Goal: Check status: Verify the current state of an ongoing process or item

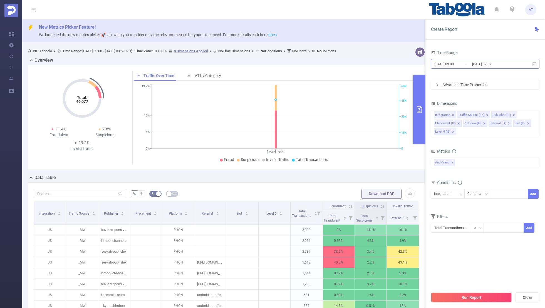
click at [463, 61] on input "2025-08-11 09:00" at bounding box center [456, 64] width 45 height 8
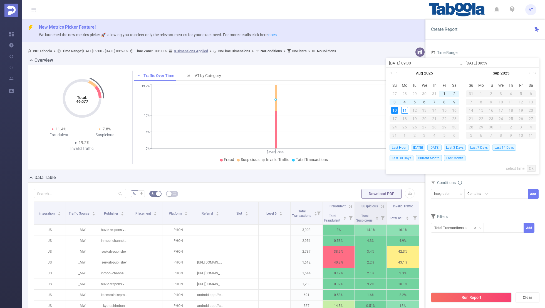
click at [401, 157] on span "Last 30 Days" at bounding box center [402, 158] width 24 height 6
type input "[DATE] 00:00"
type input "[DATE] 23:59"
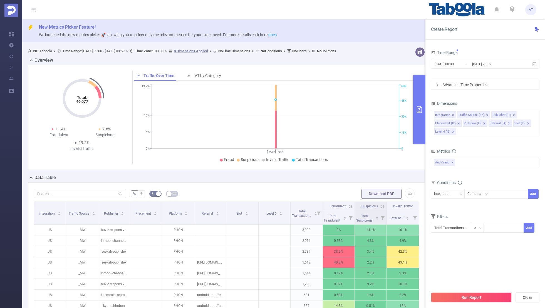
click at [467, 47] on div "Time Range 2025-07-12 00:00 _ 2025-08-10 23:59 Advanced Time Properties Dimensi…" at bounding box center [486, 180] width 120 height 275
click at [453, 114] on icon "icon: close" at bounding box center [453, 115] width 3 height 3
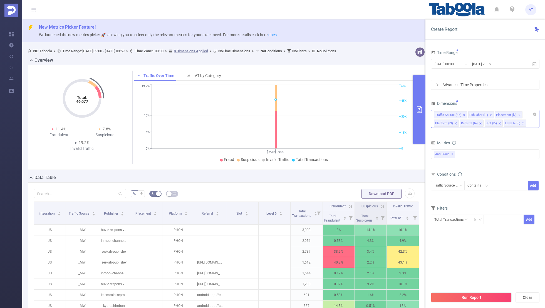
click at [463, 114] on icon "icon: close" at bounding box center [464, 115] width 3 height 3
click at [484, 114] on icon "icon: close" at bounding box center [485, 115] width 3 height 3
click at [481, 114] on icon "icon: close" at bounding box center [482, 115] width 3 height 3
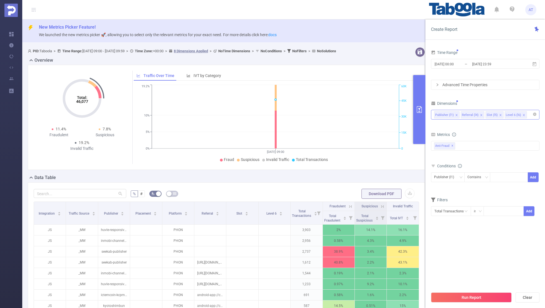
click at [480, 114] on icon "icon: close" at bounding box center [481, 115] width 3 height 3
click at [475, 114] on icon "icon: close" at bounding box center [476, 115] width 3 height 3
click at [479, 103] on div "Dimensions" at bounding box center [485, 104] width 109 height 9
click at [452, 145] on span "✕" at bounding box center [453, 146] width 2 height 7
click at [442, 144] on div at bounding box center [485, 145] width 109 height 9
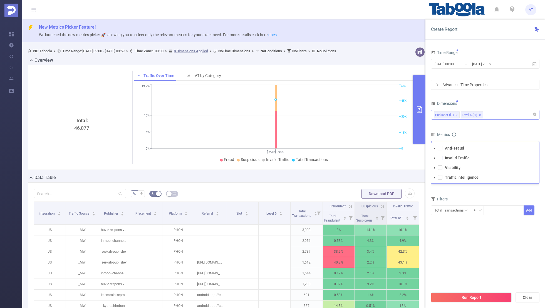
click at [442, 159] on span at bounding box center [440, 158] width 4 height 4
click at [475, 134] on div "Metrics" at bounding box center [485, 135] width 109 height 9
click at [502, 177] on div at bounding box center [509, 177] width 32 height 9
paste input "dailyfashiontrends"
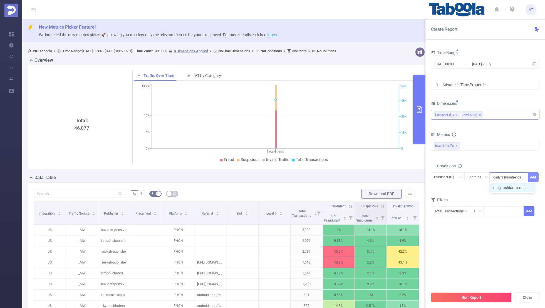
type input "dailyfashiontrends"
click at [531, 176] on button "Add" at bounding box center [533, 177] width 11 height 10
click at [479, 199] on form "Dimensions Publisher (l1) Level 6 (l6) Metrics Total Fraudulent Bot/Virus Hosti…" at bounding box center [485, 166] width 109 height 133
click at [447, 66] on input "[DATE] 00:00" at bounding box center [456, 64] width 45 height 8
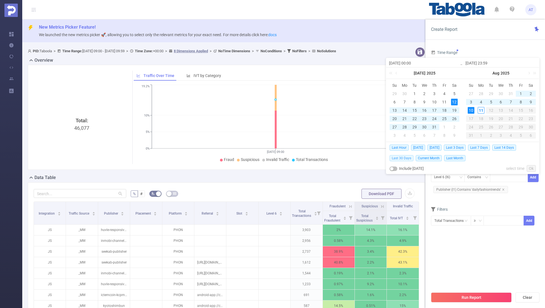
click at [401, 158] on span "Last 30 Days" at bounding box center [402, 158] width 24 height 6
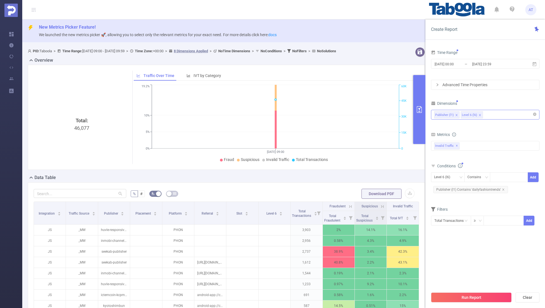
click at [469, 279] on section "Time Range 2025-07-12 00:00 _ 2025-08-10 23:59 Advanced Time Properties Dimensi…" at bounding box center [485, 169] width 109 height 240
click at [463, 298] on button "Run Report" at bounding box center [471, 298] width 81 height 10
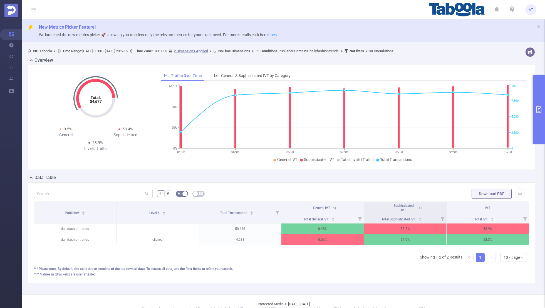
click at [420, 206] on icon at bounding box center [420, 208] width 5 height 5
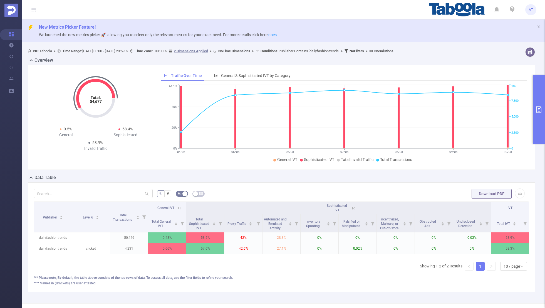
click at [177, 207] on icon at bounding box center [179, 208] width 5 height 5
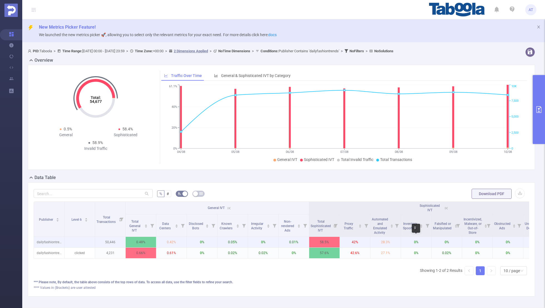
scroll to position [0, 56]
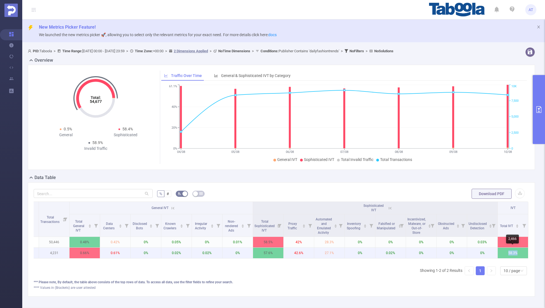
drag, startPoint x: 517, startPoint y: 253, endPoint x: 509, endPoint y: 253, distance: 8.3
click at [509, 253] on p "58.3%" at bounding box center [513, 253] width 30 height 11
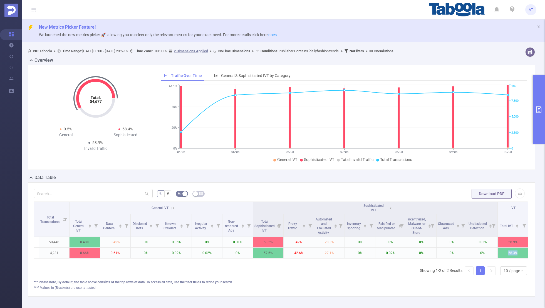
click at [542, 96] on button "primary" at bounding box center [539, 109] width 12 height 69
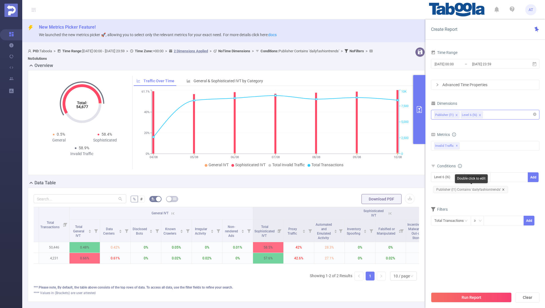
click at [502, 188] on icon "icon: close" at bounding box center [503, 189] width 3 height 3
click at [446, 178] on div "Level 6 (l6)" at bounding box center [444, 177] width 20 height 9
click at [445, 186] on li "Publisher (l1)" at bounding box center [448, 188] width 34 height 9
click at [513, 176] on div at bounding box center [509, 177] width 32 height 9
paste input "technomad"
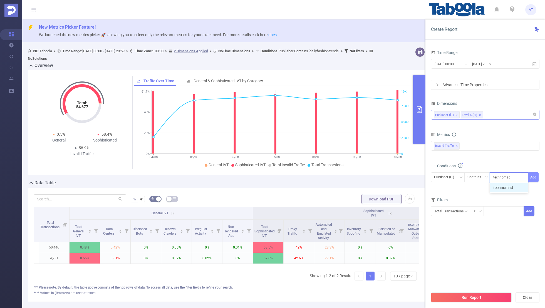
type input "technomad"
click at [529, 174] on button "Add" at bounding box center [533, 177] width 11 height 10
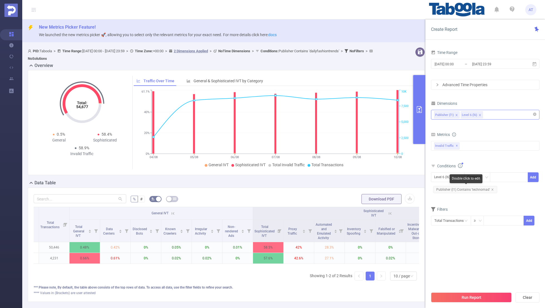
click at [486, 195] on div "Level 6 (l6) Contains Add Publisher (l1) Contains 'technomad'" at bounding box center [485, 183] width 109 height 25
click at [440, 61] on input "[DATE] 00:00" at bounding box center [456, 64] width 45 height 8
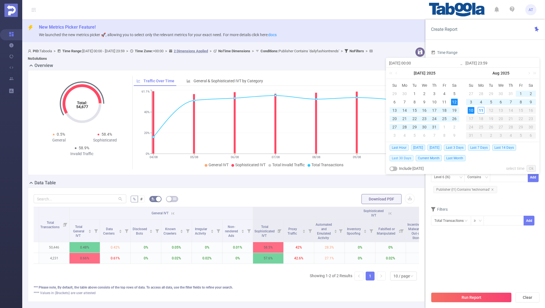
click at [394, 158] on span "Last 30 Days" at bounding box center [402, 158] width 24 height 6
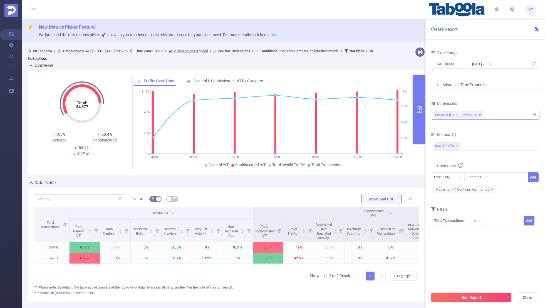
click at [451, 244] on section "Time Range 2025-07-12 00:00 _ 2025-08-10 23:59 Advanced Time Properties Dimensi…" at bounding box center [485, 169] width 109 height 240
click at [458, 296] on button "Run Report" at bounding box center [471, 298] width 81 height 10
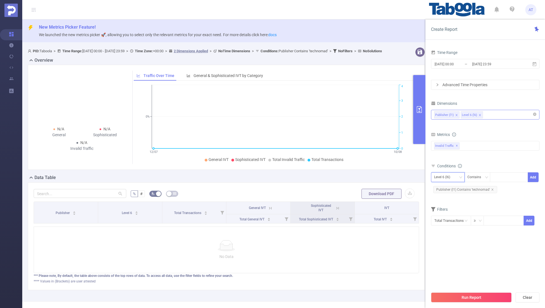
click at [443, 174] on div "Level 6 (l6)" at bounding box center [444, 177] width 20 height 9
click at [443, 188] on li "Publisher (l1)" at bounding box center [448, 188] width 34 height 9
click at [476, 200] on form "Dimensions Publisher (l1) Level 6 (l6) Metrics Total Fraudulent Bot/Virus Hosti…" at bounding box center [485, 166] width 109 height 133
click at [454, 302] on button "Run Report" at bounding box center [471, 298] width 81 height 10
